Goal: Task Accomplishment & Management: Manage account settings

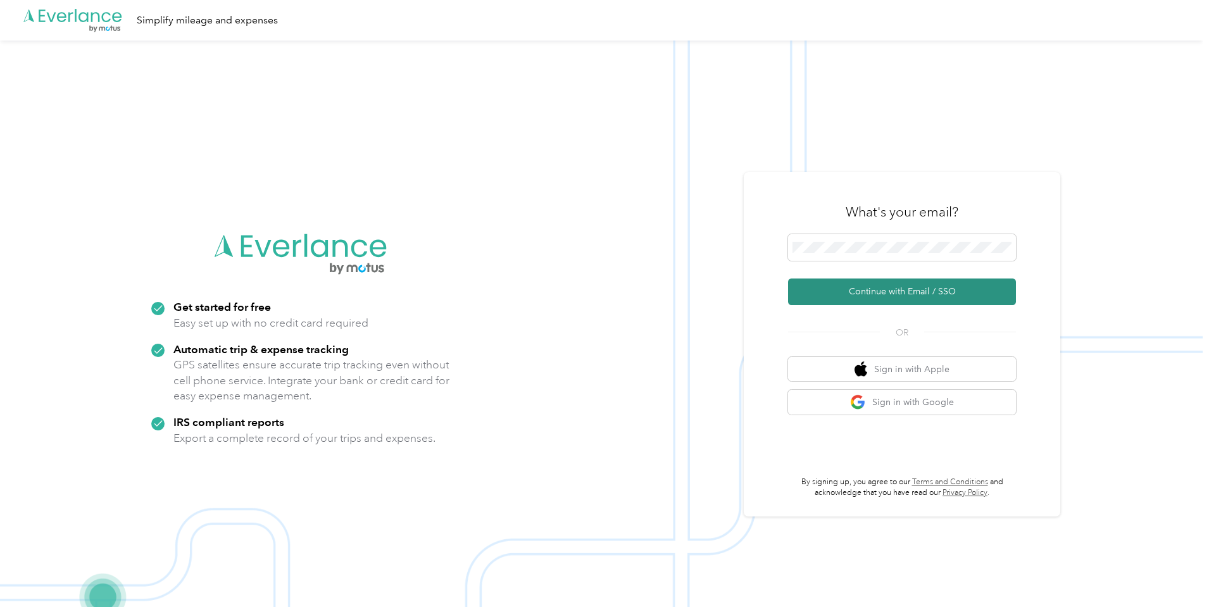
click at [863, 293] on button "Continue with Email / SSO" at bounding box center [902, 292] width 228 height 27
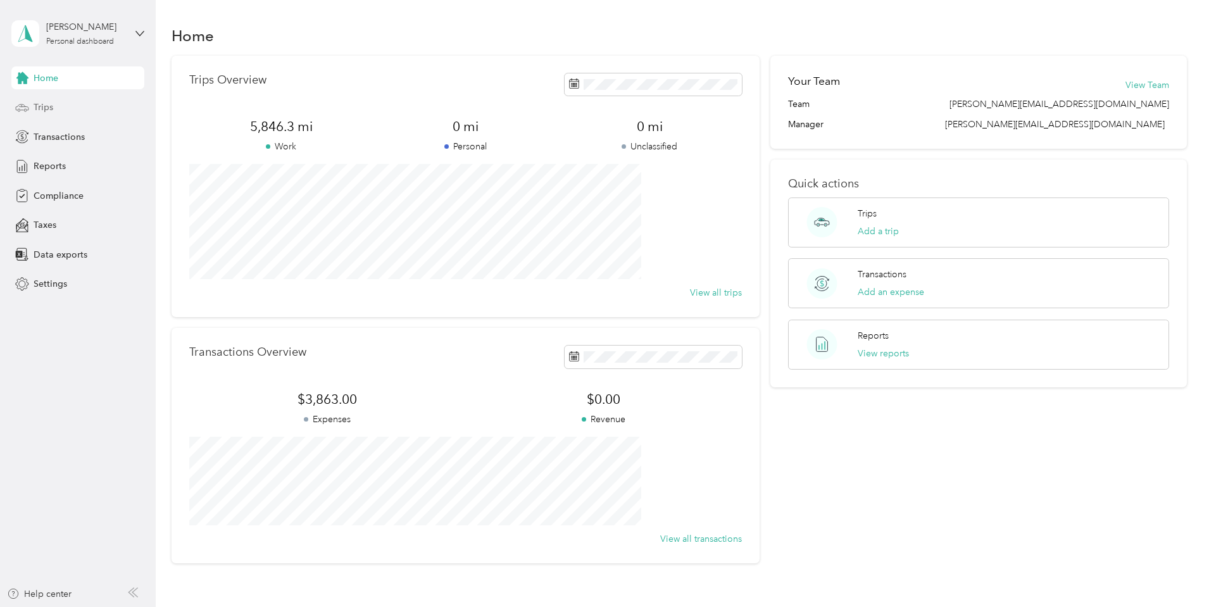
click at [44, 109] on span "Trips" at bounding box center [44, 107] width 20 height 13
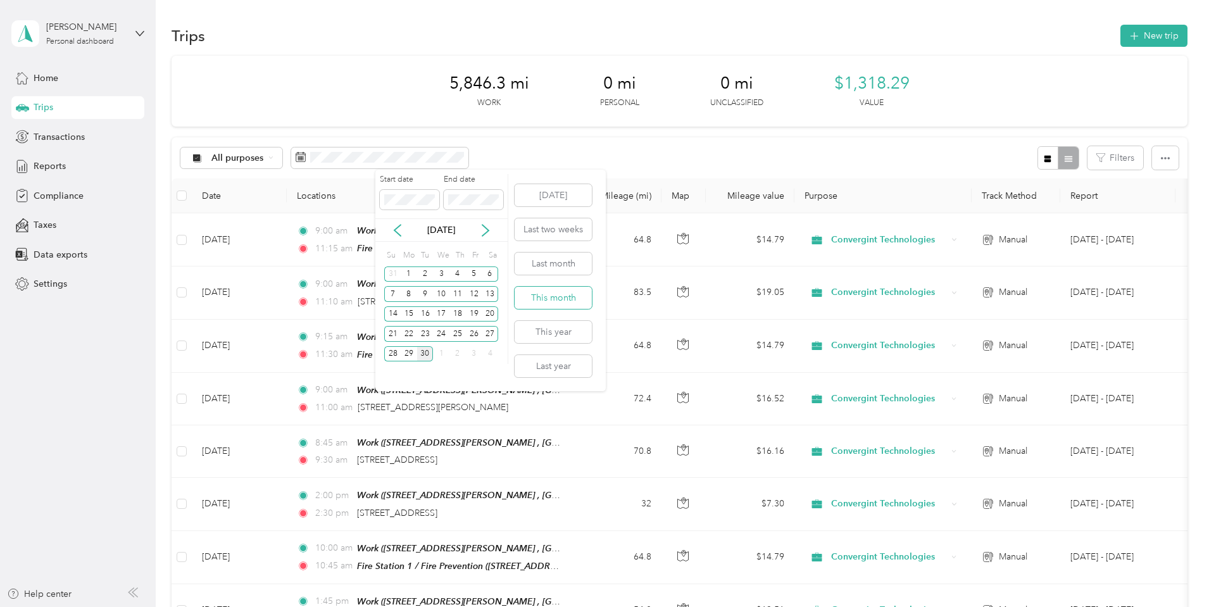
click at [546, 301] on button "This month" at bounding box center [553, 298] width 77 height 22
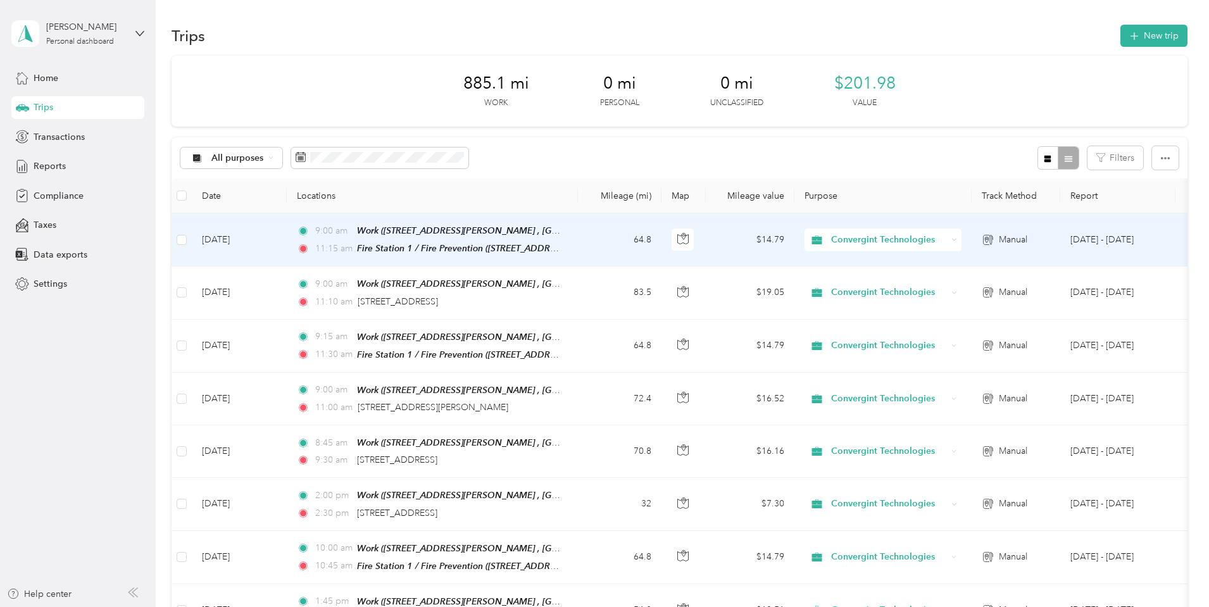
click at [287, 229] on td "[DATE]" at bounding box center [239, 239] width 95 height 53
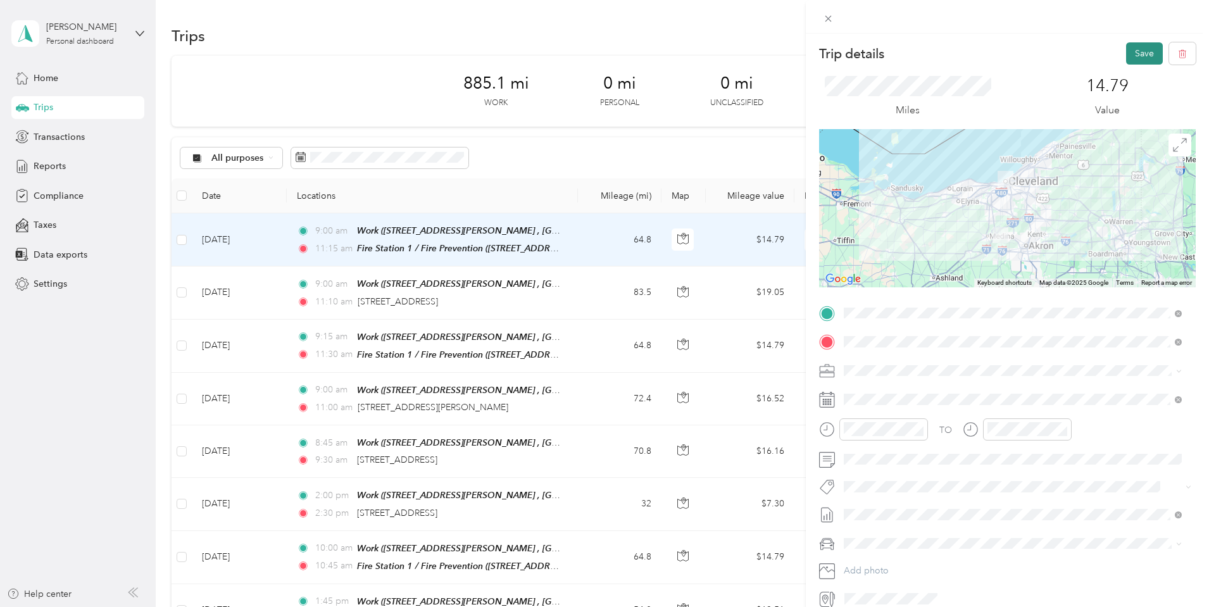
click at [1135, 54] on button "Save" at bounding box center [1144, 53] width 37 height 22
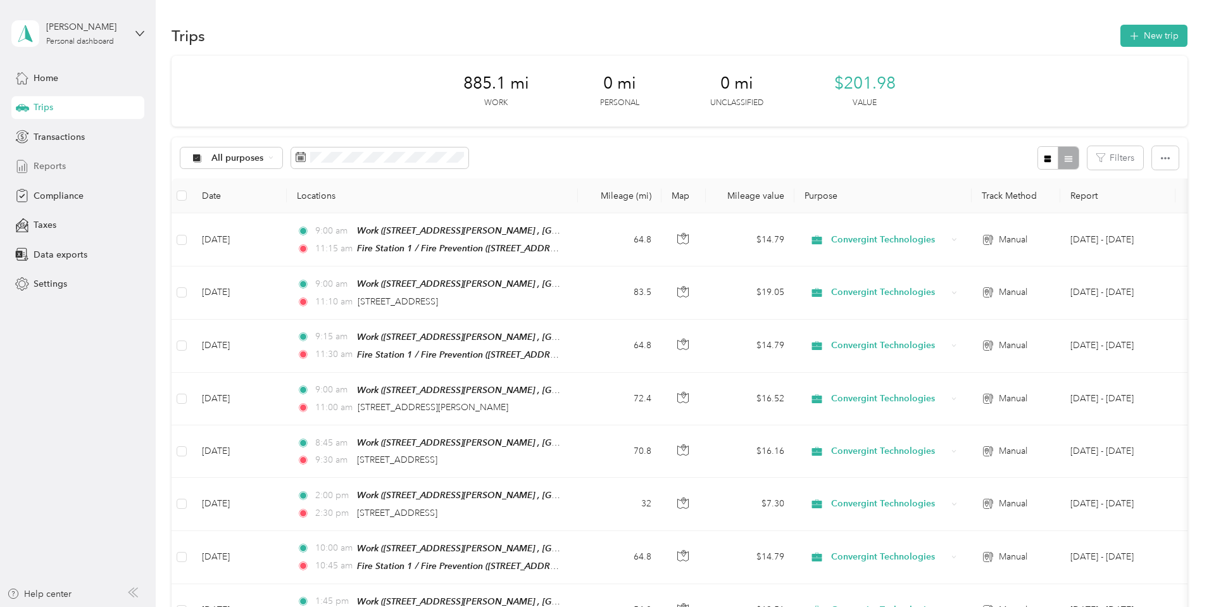
click at [43, 165] on span "Reports" at bounding box center [50, 166] width 32 height 13
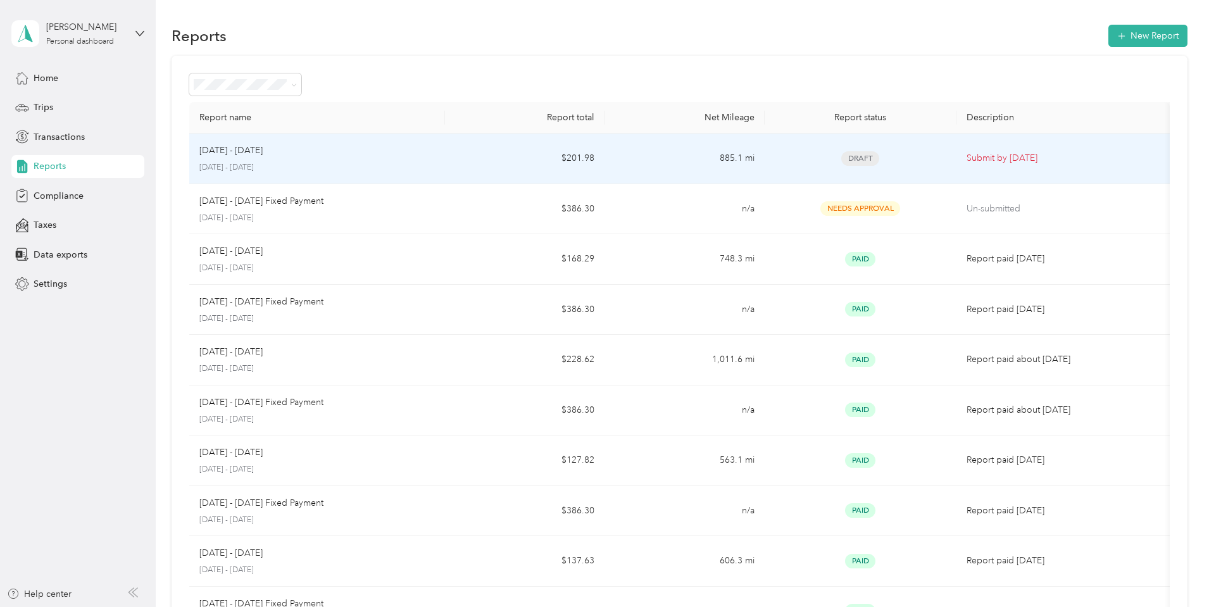
click at [489, 154] on td "$201.98" at bounding box center [525, 159] width 160 height 51
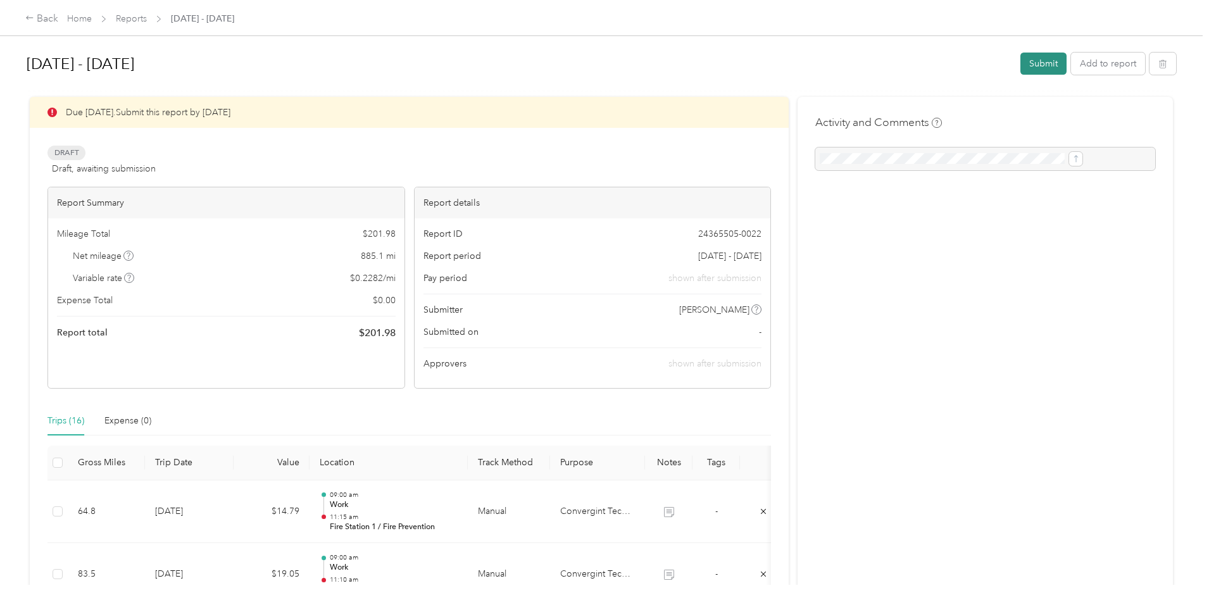
click at [1020, 64] on button "Submit" at bounding box center [1043, 64] width 46 height 22
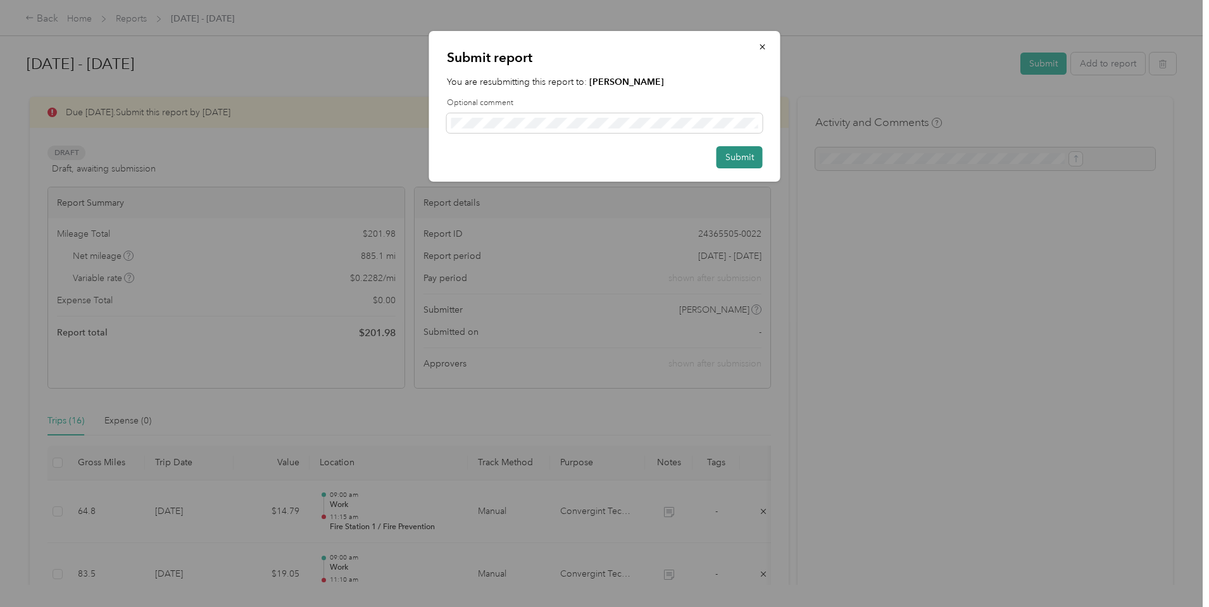
click at [727, 157] on button "Submit" at bounding box center [740, 157] width 46 height 22
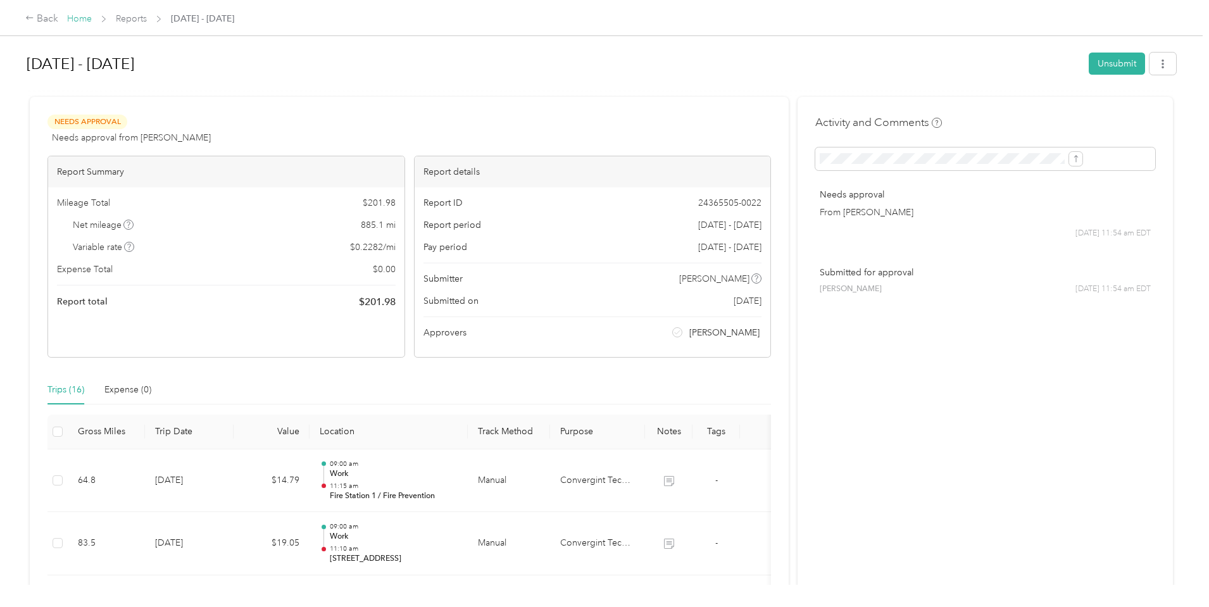
click at [92, 15] on link "Home" at bounding box center [79, 18] width 25 height 11
